Goal: Check status

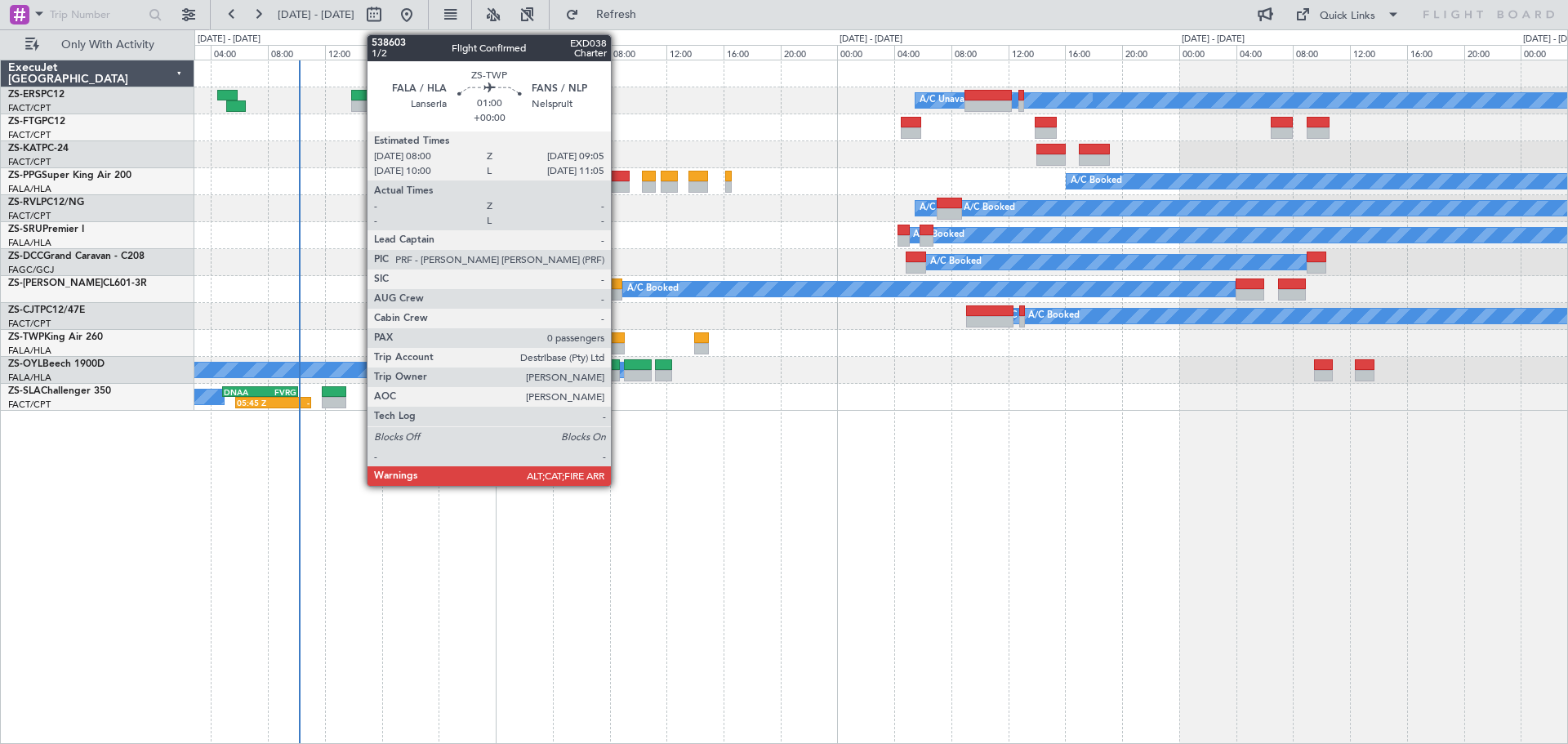
click at [618, 336] on div at bounding box center [617, 338] width 16 height 12
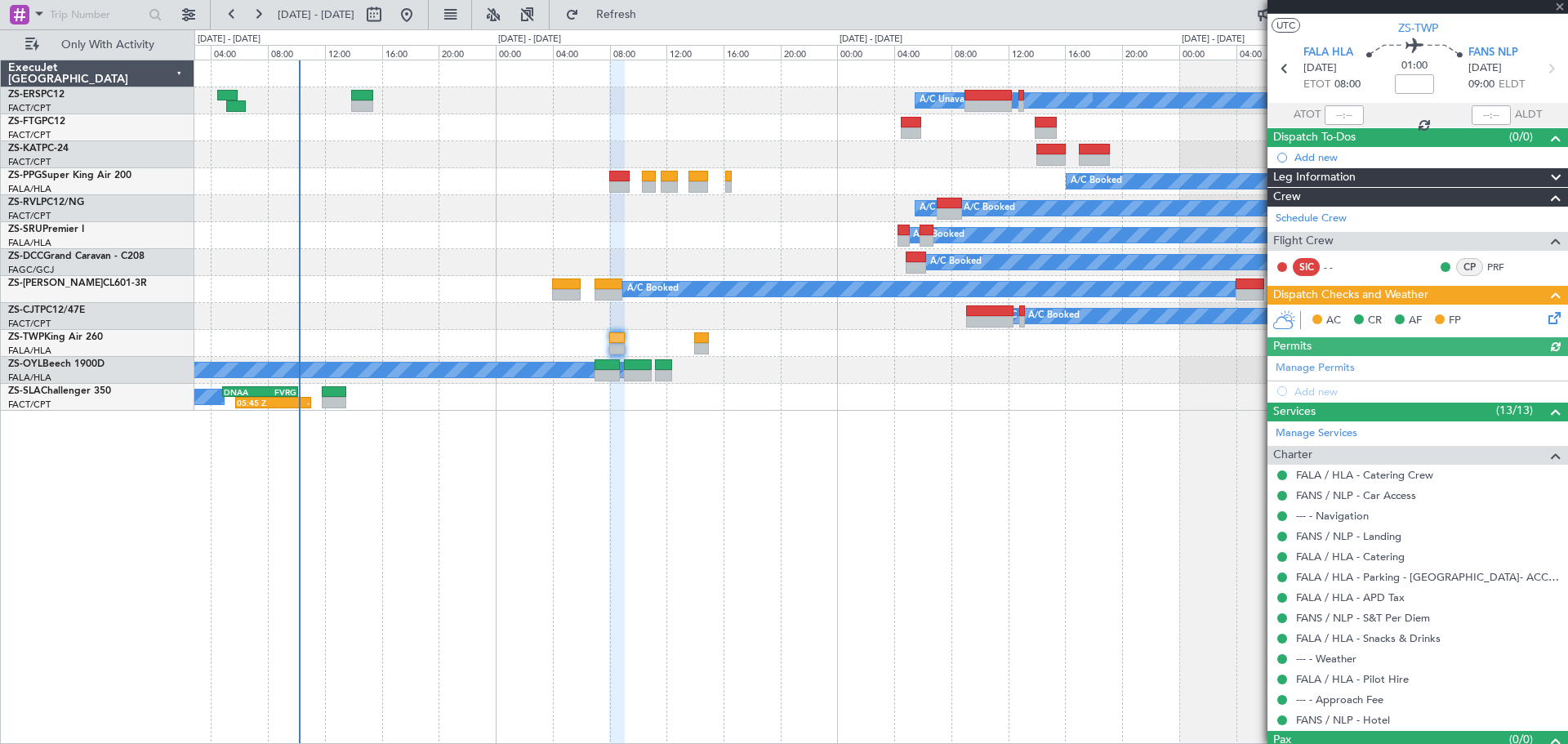
scroll to position [63, 0]
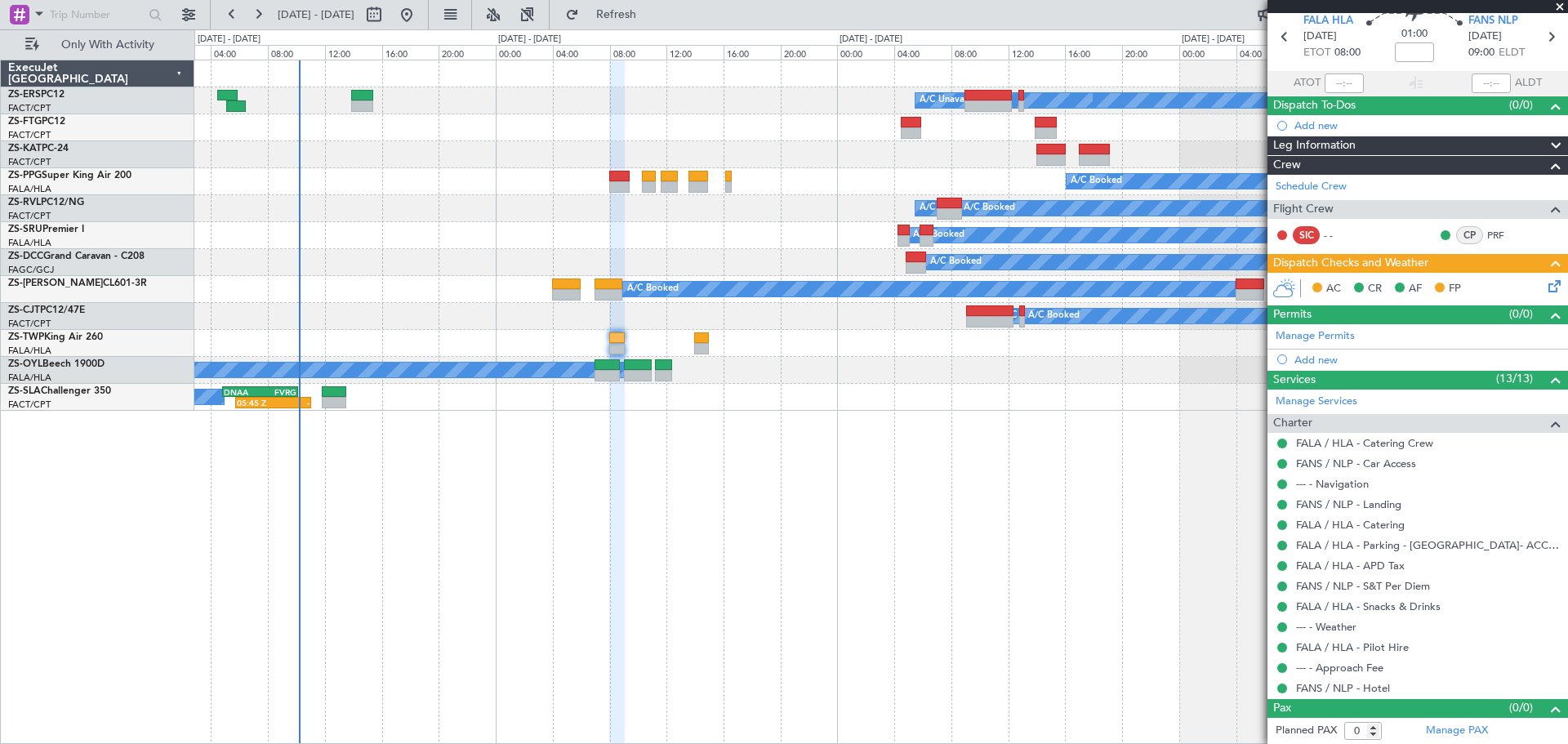
click at [1557, 4] on span at bounding box center [1560, 8] width 17 height 15
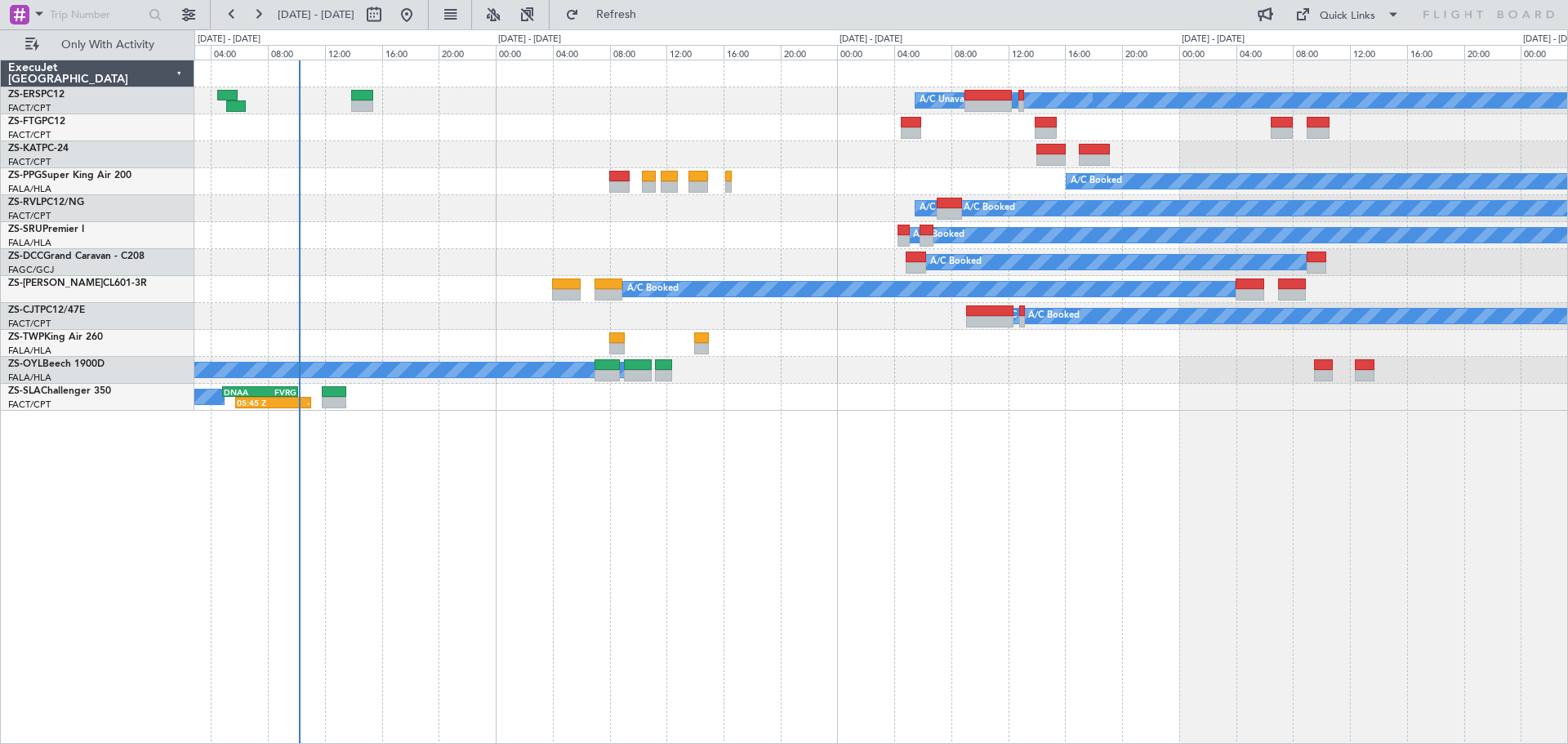
scroll to position [0, 0]
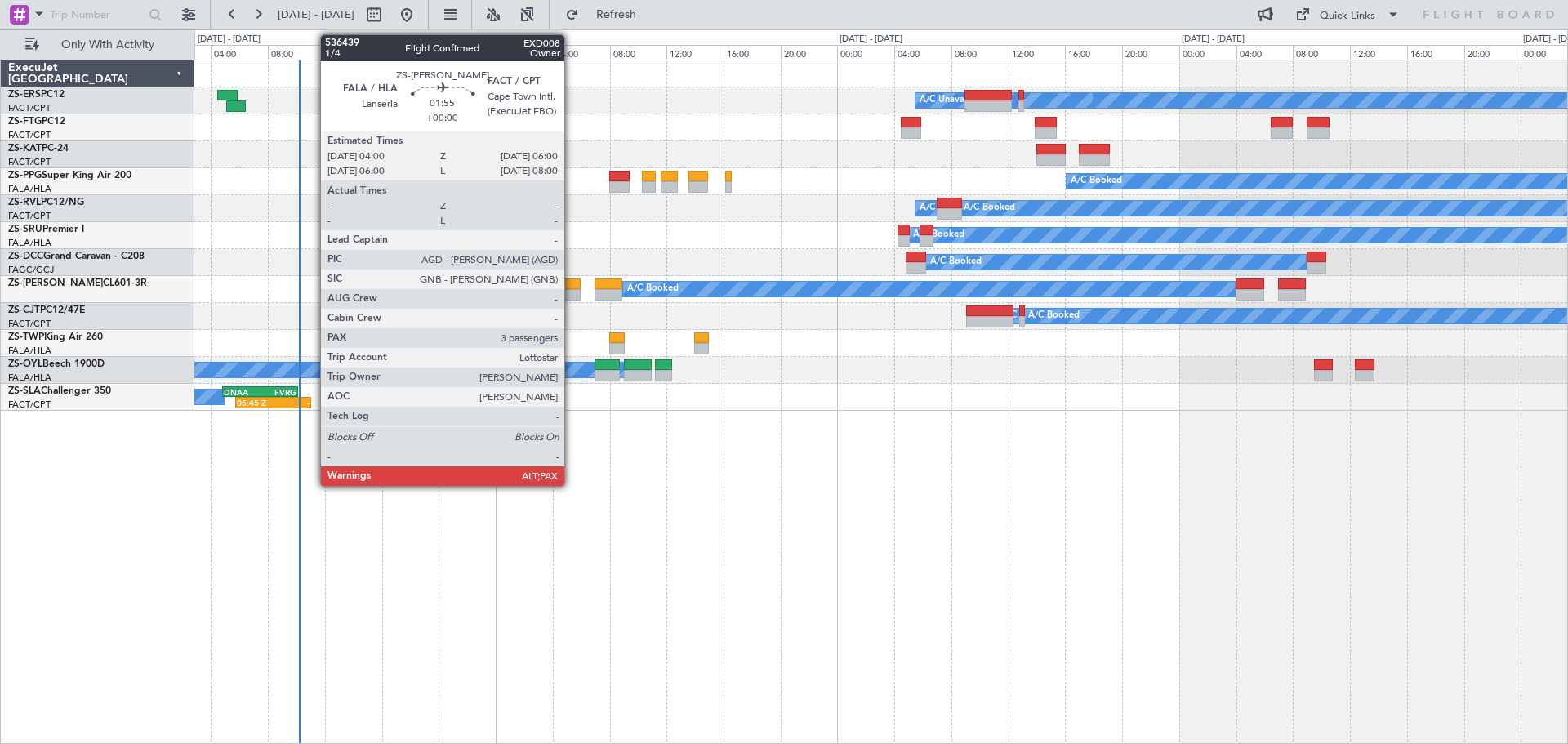
click at [572, 292] on div at bounding box center [567, 295] width 28 height 12
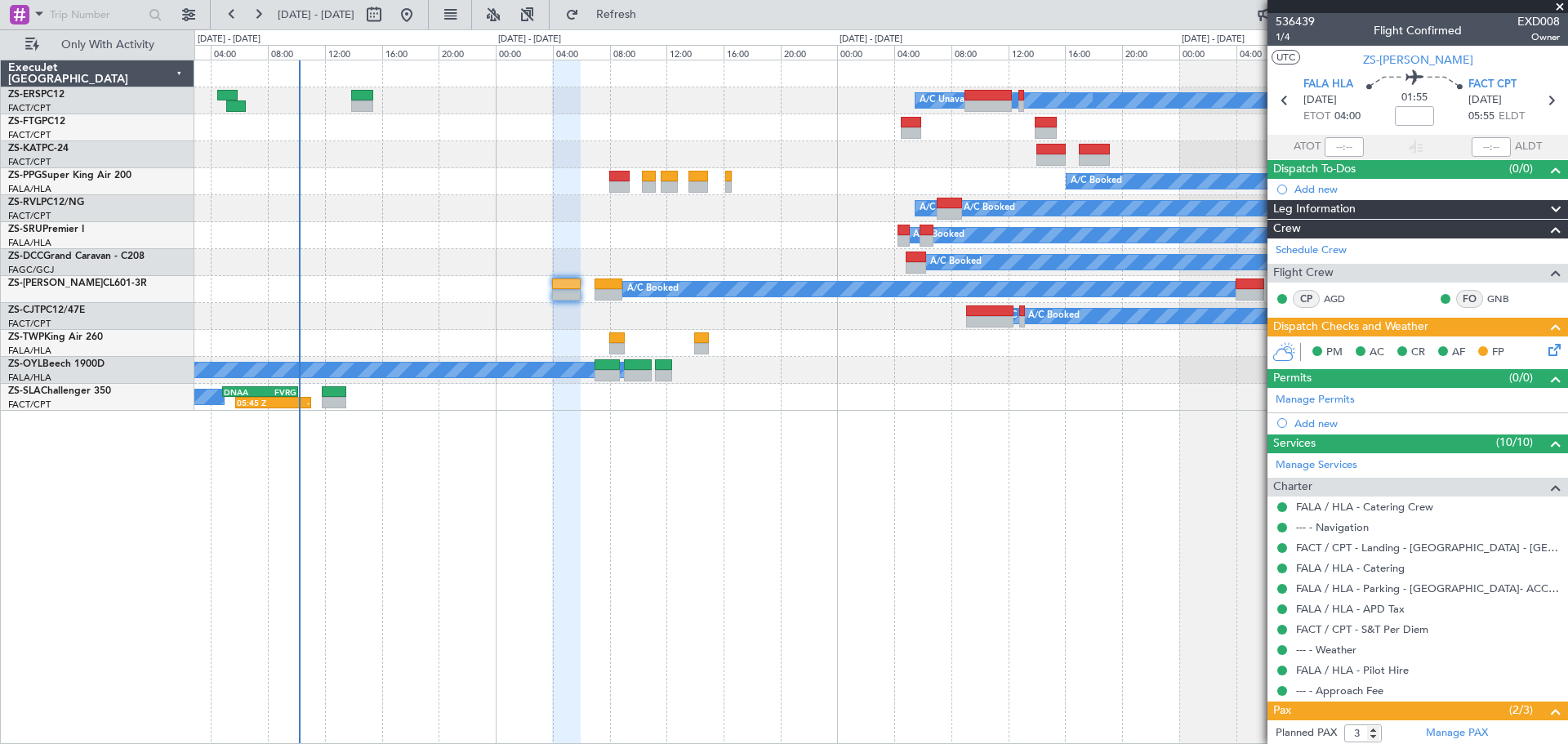
click at [1560, 7] on span at bounding box center [1560, 8] width 17 height 15
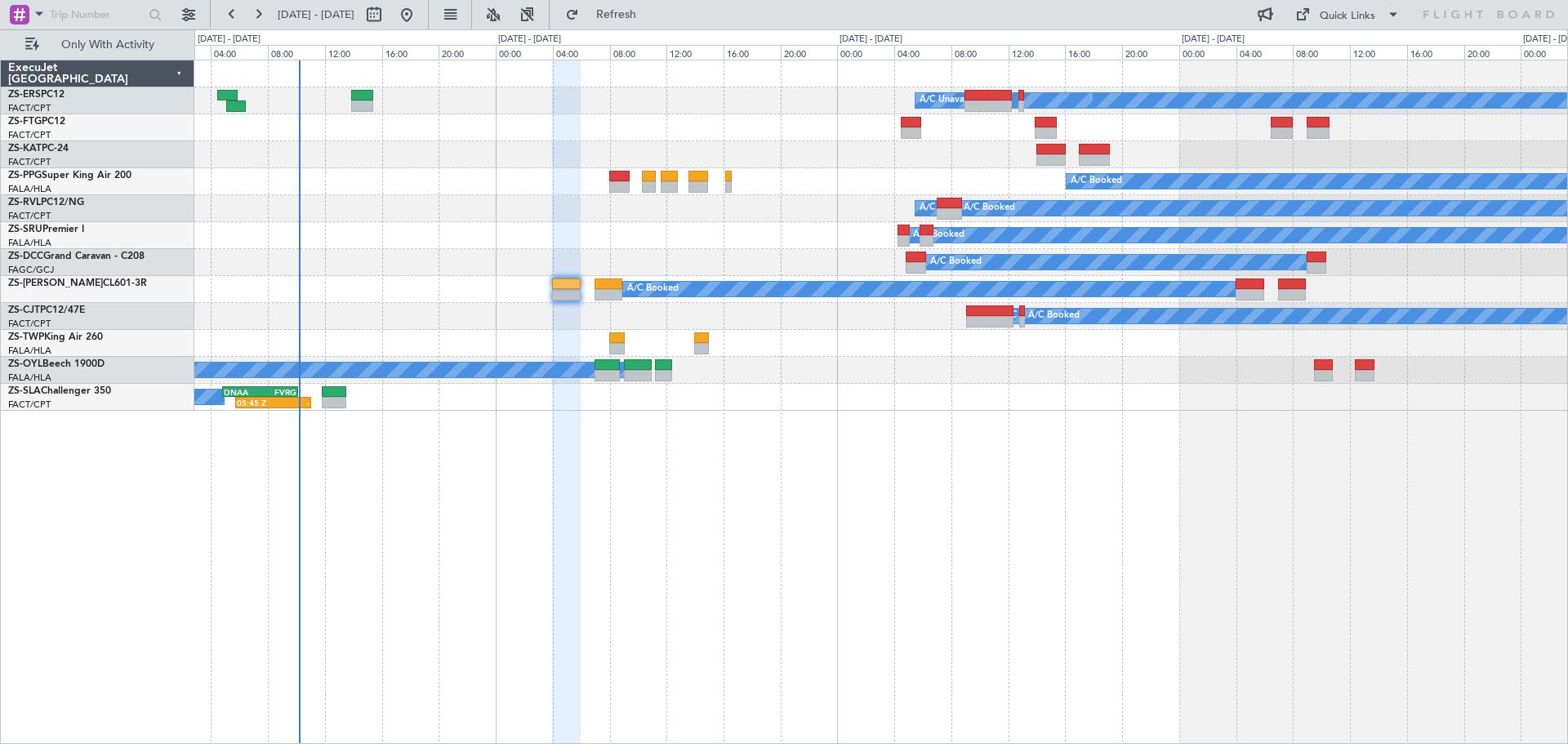
type input "0"
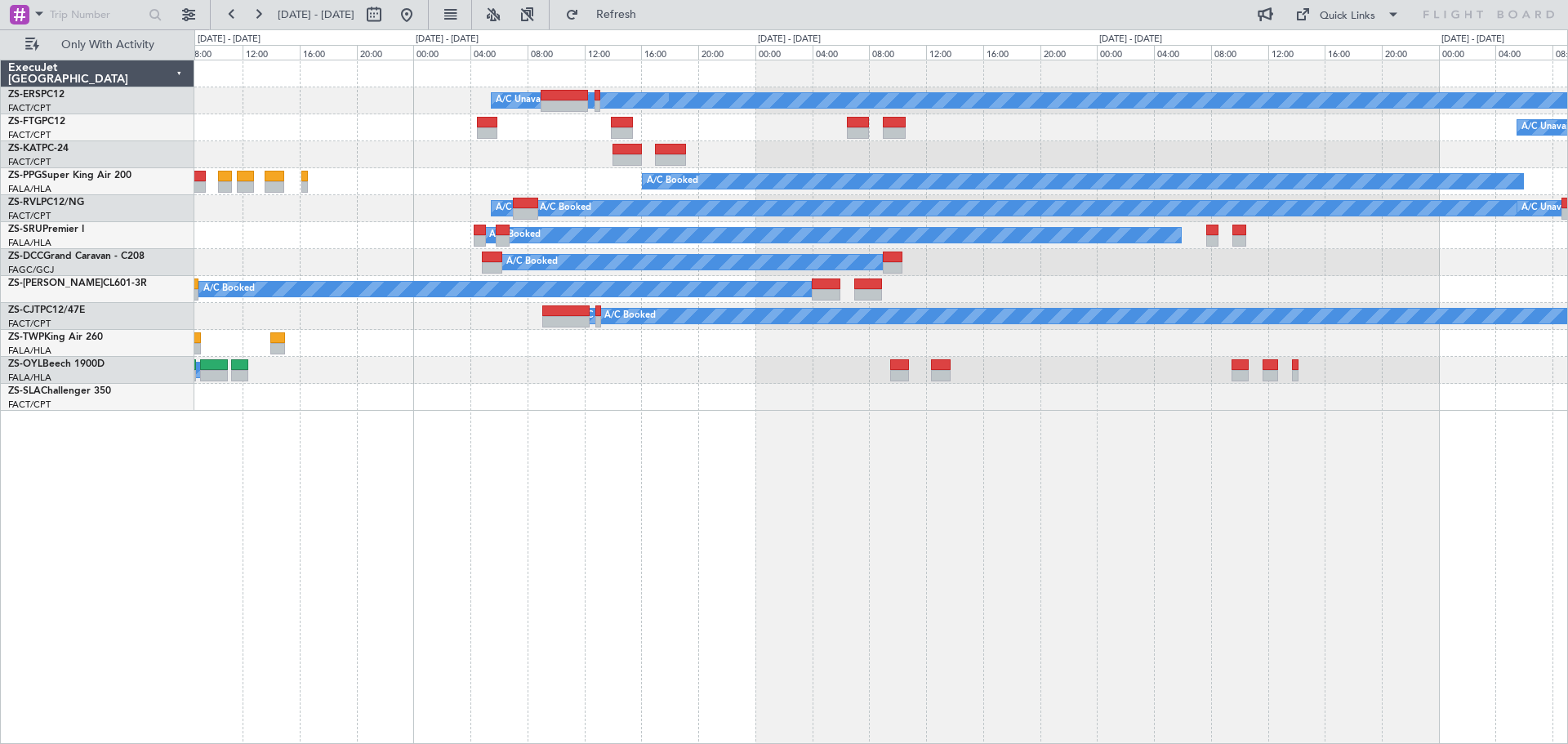
click at [1038, 476] on div "A/C Booked A/C Booked A/C Booked A/C Booked A/C Unavailable A/C Unavailable A/C…" at bounding box center [881, 402] width 1374 height 685
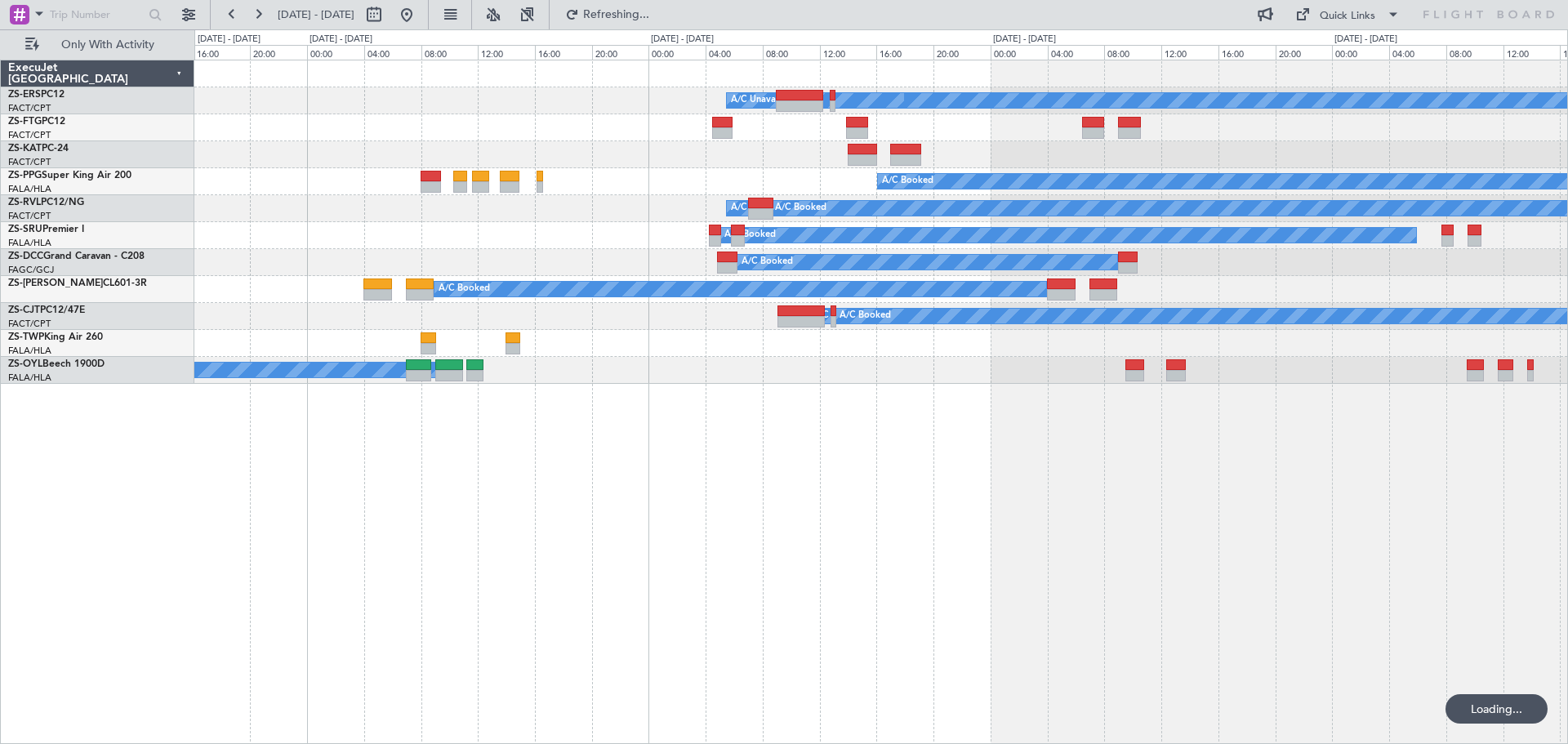
click at [1310, 493] on div "A/C Booked A/C Booked A/C Booked A/C Booked A/C Unavailable A/C Unavailable A/C…" at bounding box center [881, 402] width 1374 height 685
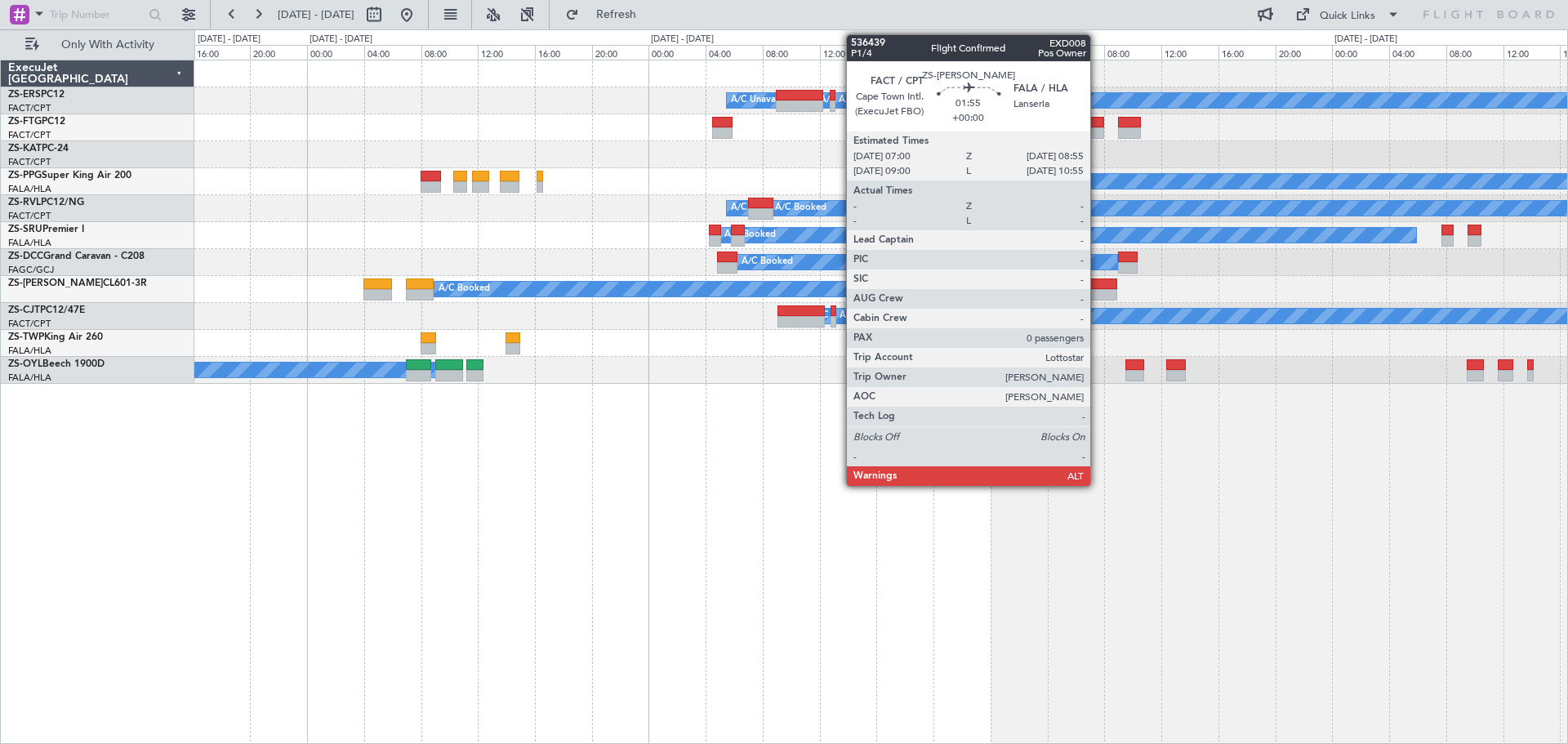
click at [1097, 288] on div at bounding box center [1102, 285] width 28 height 12
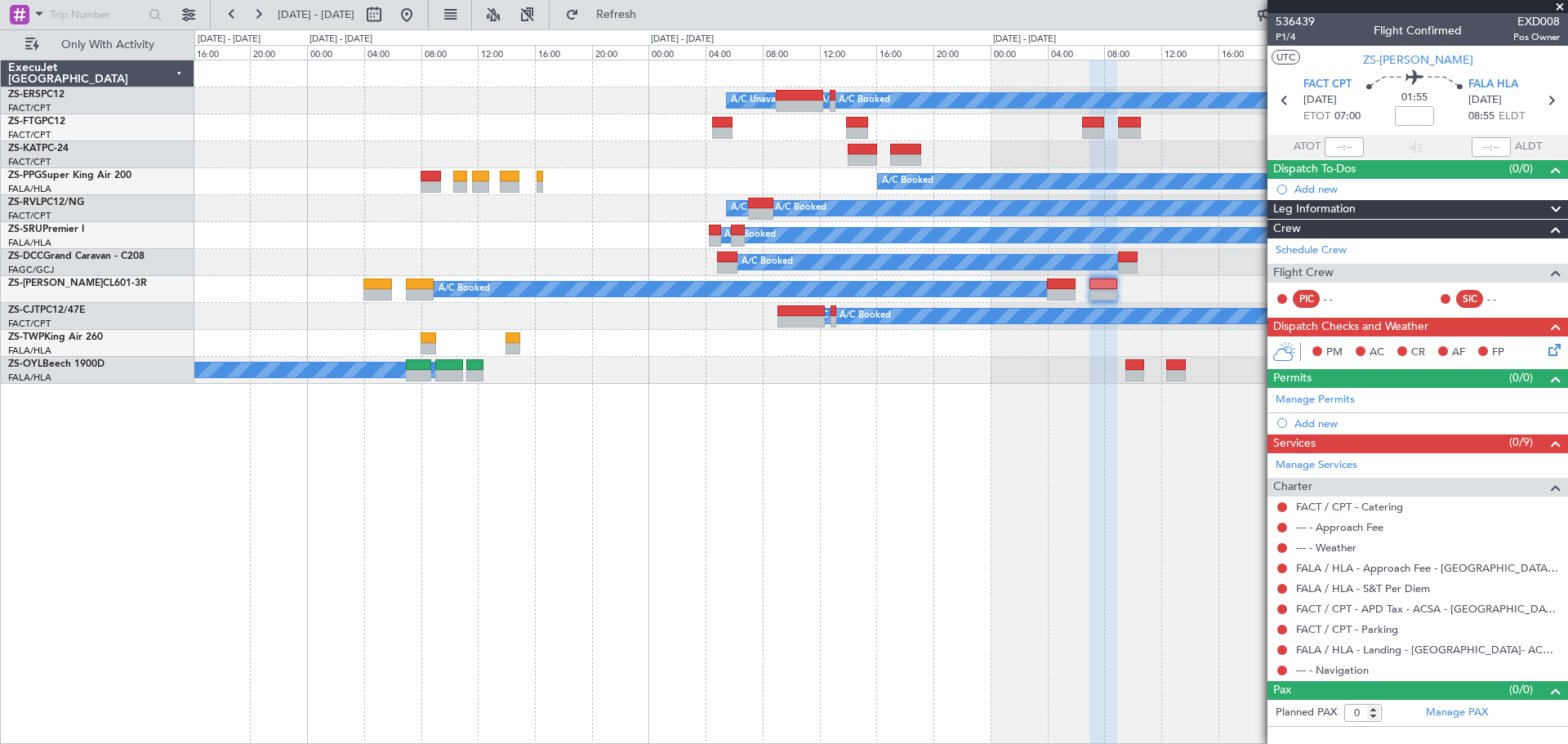
click at [1559, 7] on span at bounding box center [1560, 8] width 17 height 15
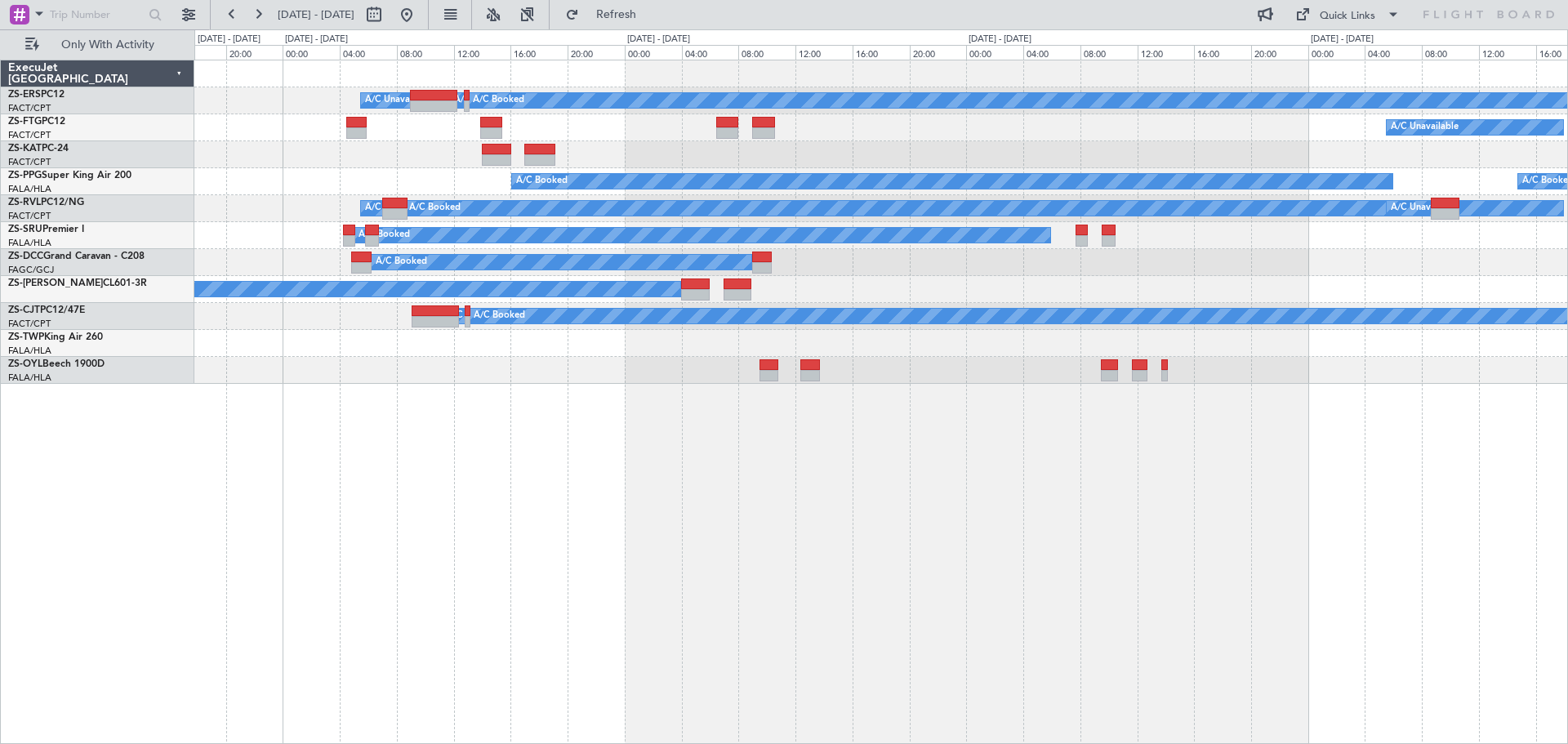
click at [994, 564] on div "A/C Booked A/C Unavailable A/C Booked A/C Booked A/C Booked A/C Unavailable A/C…" at bounding box center [881, 402] width 1374 height 685
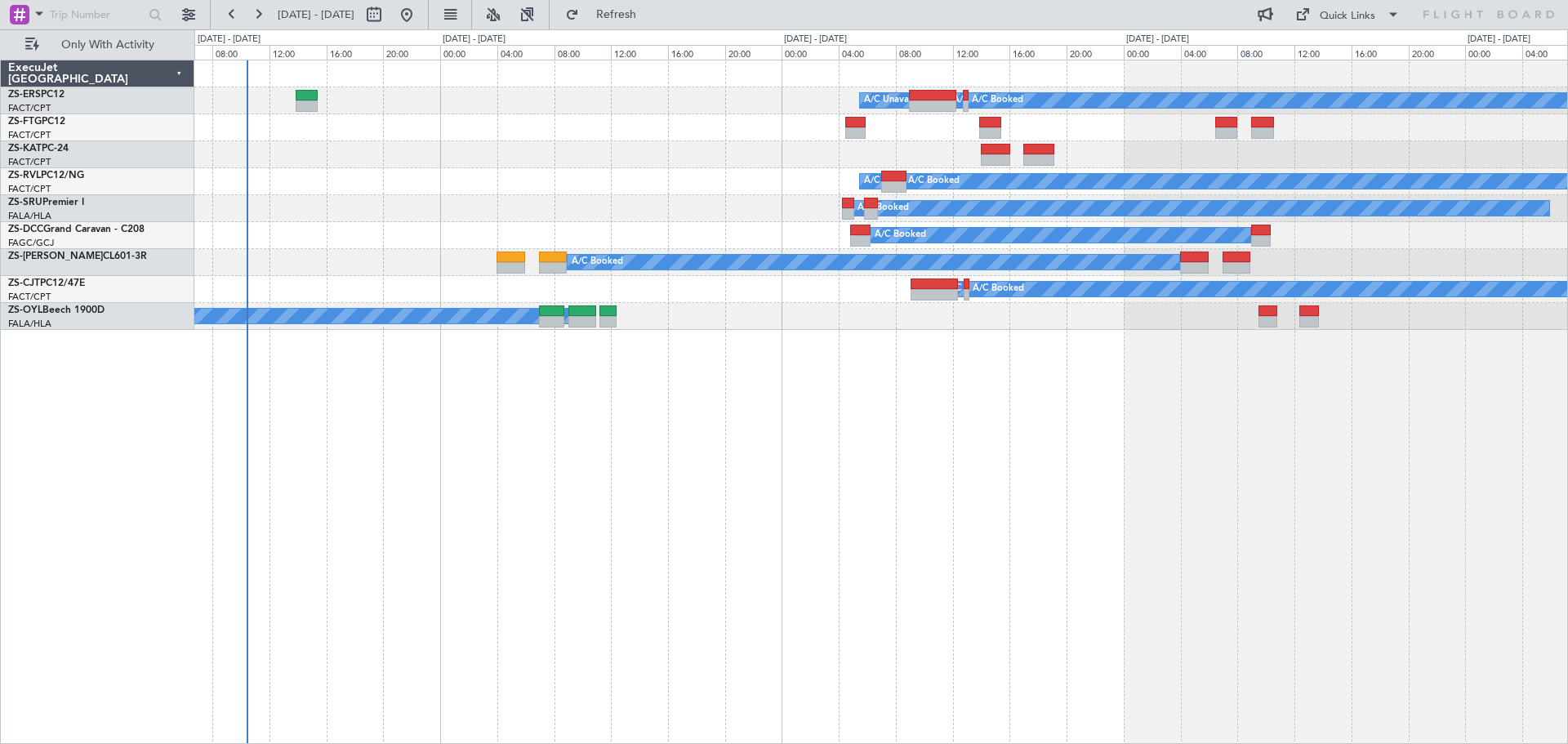
click at [1061, 481] on div "A/C Booked A/C Unavailable A/C Booked A/C Booked A/C Booked A/C Unavailable A/C…" at bounding box center [881, 402] width 1374 height 685
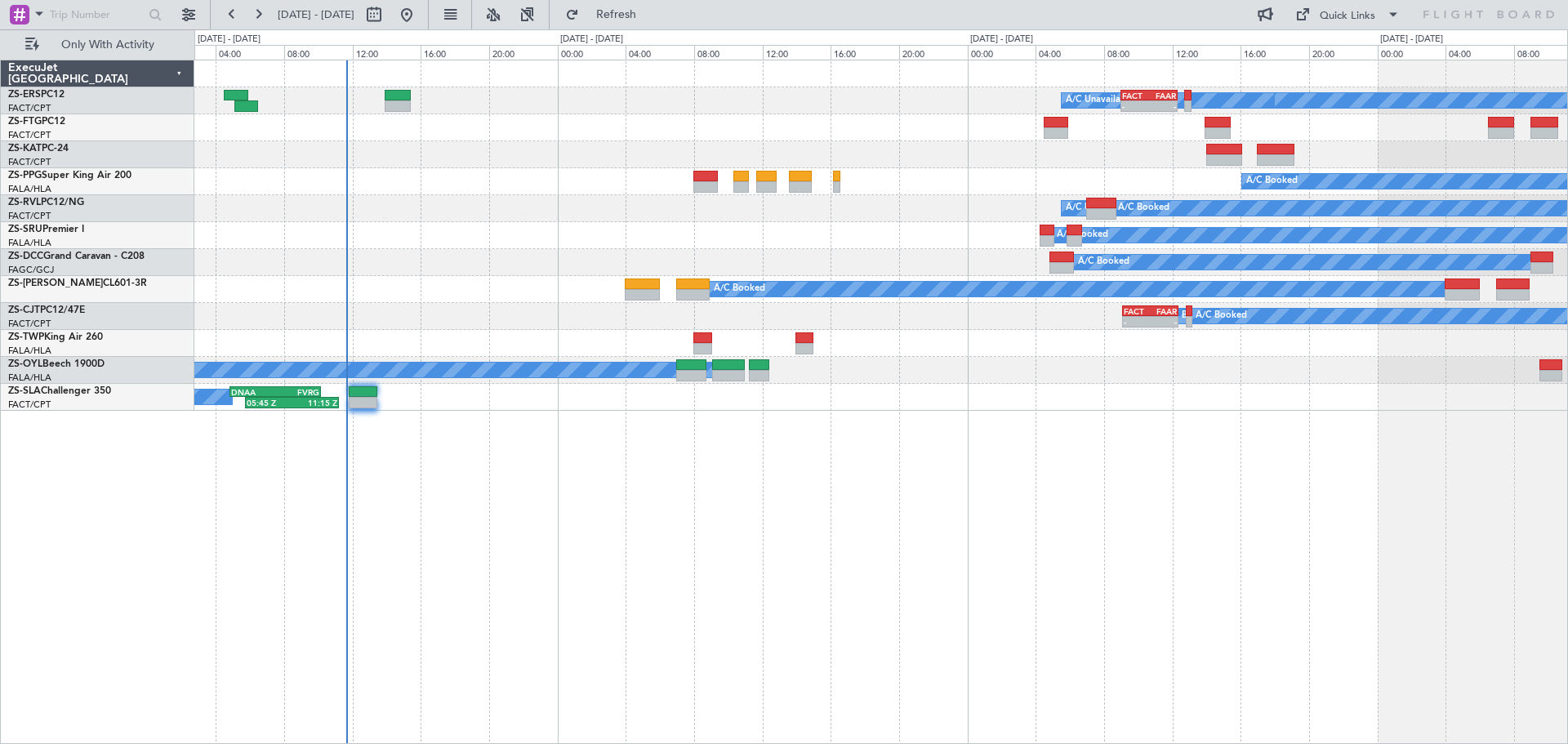
click at [902, 613] on div "A/C Booked A/C Booked A/C Booked A/C Booked A/C Unavailable - - FACT 09:00 Z FA…" at bounding box center [881, 402] width 1374 height 685
